Goal: Information Seeking & Learning: Learn about a topic

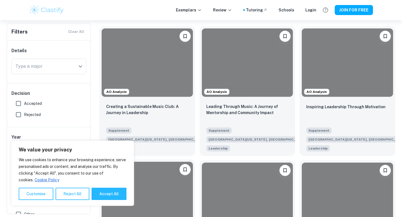
scroll to position [166, 0]
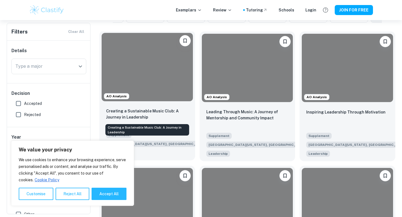
click at [170, 111] on p "Creating a Sustainable Music Club: A Journey in Leadership" at bounding box center [147, 114] width 82 height 12
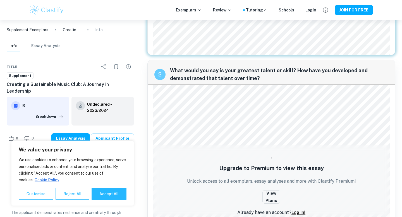
scroll to position [224, 0]
